Goal: Complete application form: Complete application form

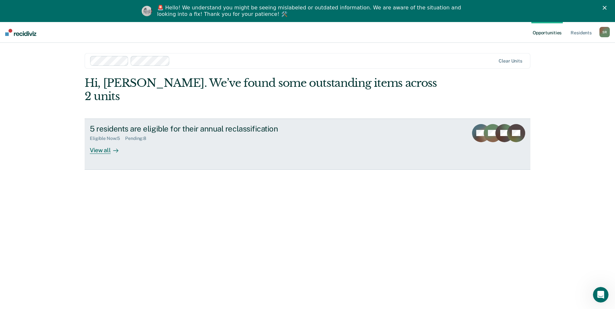
click at [95, 141] on div "View all" at bounding box center [108, 147] width 36 height 13
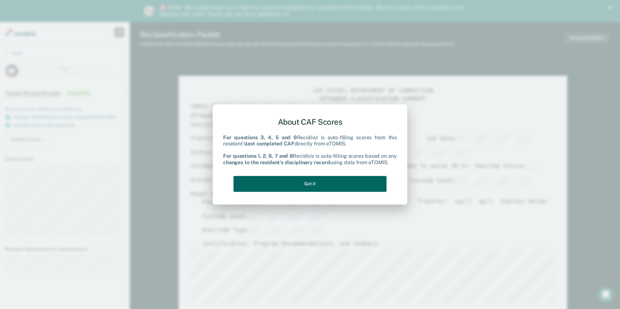
click at [323, 188] on button "Got it" at bounding box center [310, 184] width 153 height 16
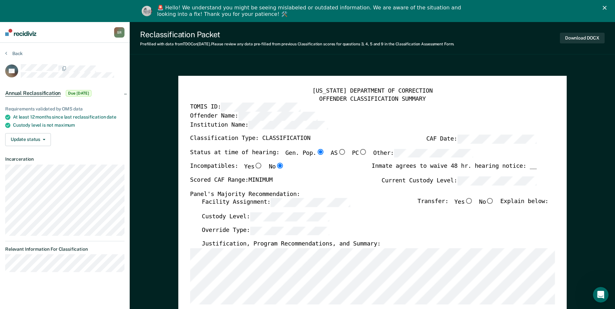
click at [493, 203] on input "No" at bounding box center [490, 201] width 8 height 6
type textarea "x"
radio input "true"
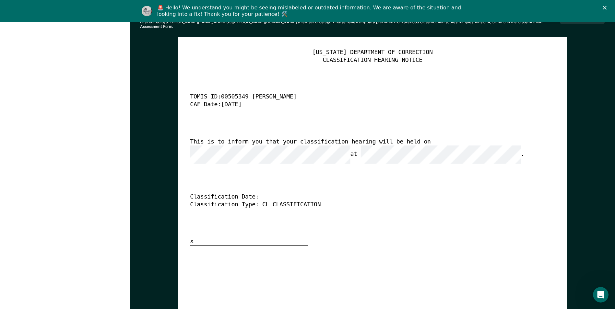
scroll to position [939, 0]
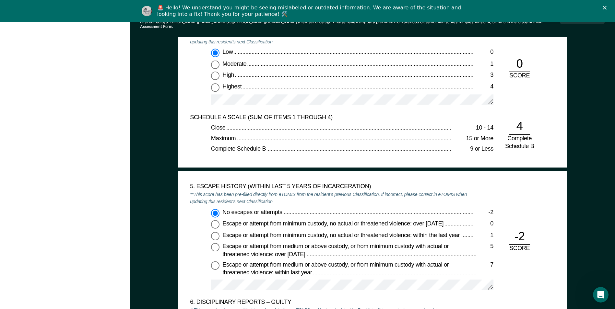
drag, startPoint x: 458, startPoint y: 128, endPoint x: 486, endPoint y: 127, distance: 28.6
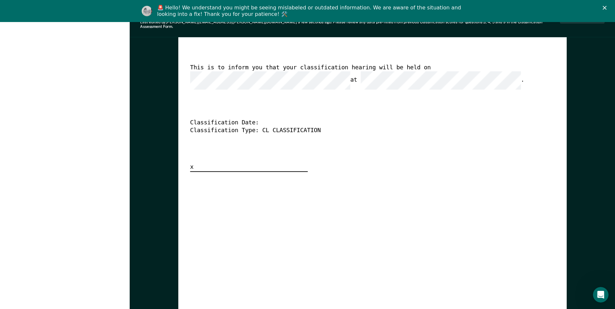
scroll to position [1685, 0]
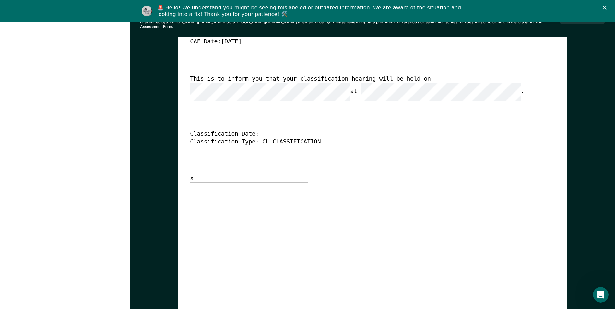
click at [458, 68] on div "[US_STATE] DEPARTMENT OF CORRECTION CLASSIFICATION HEARING NOTICE TOMIS ID: 005…" at bounding box center [372, 85] width 365 height 198
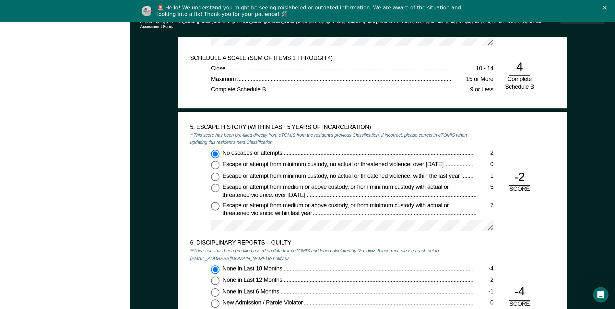
scroll to position [0, 0]
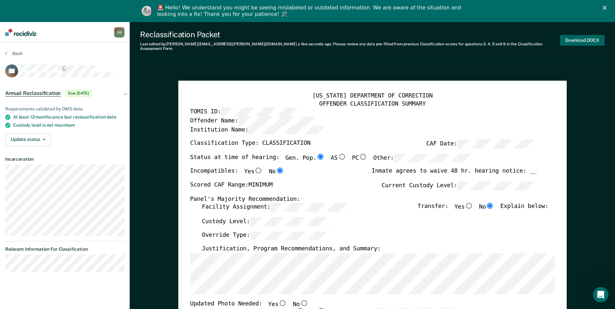
click at [570, 35] on button "Download DOCX" at bounding box center [582, 40] width 45 height 11
type textarea "x"
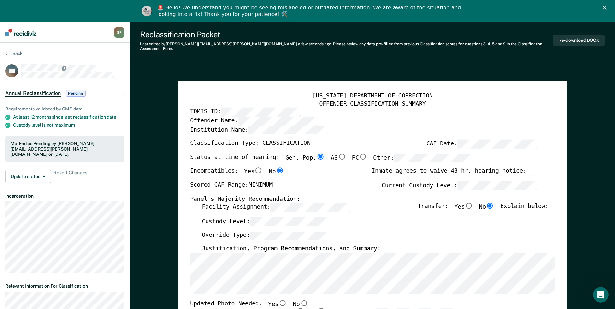
click at [303, 50] on div "Reclassification Packet Last edited by [PERSON_NAME][EMAIL_ADDRESS][PERSON_NAME…" at bounding box center [373, 40] width 486 height 37
